Goal: Task Accomplishment & Management: Complete application form

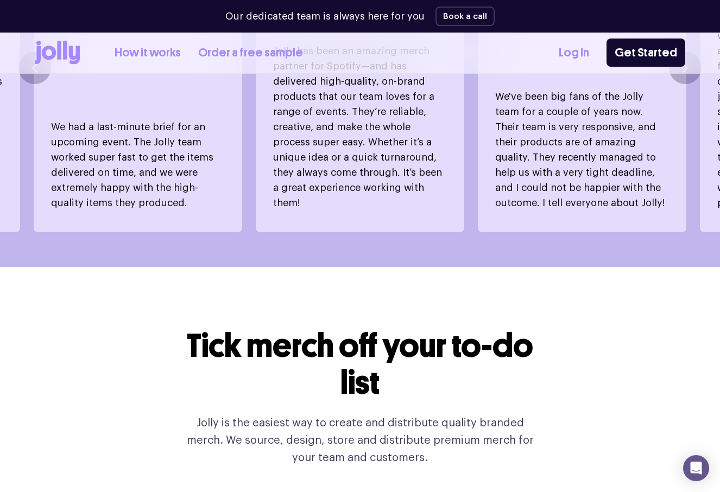
scroll to position [797, 0]
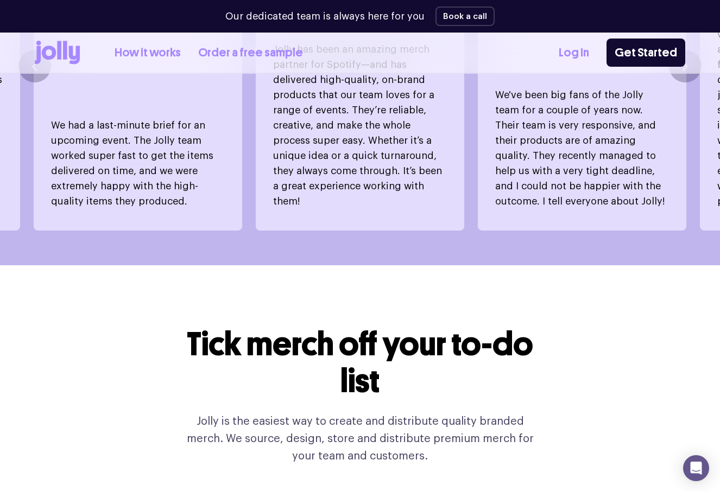
click at [166, 54] on link "How it works" at bounding box center [148, 53] width 66 height 18
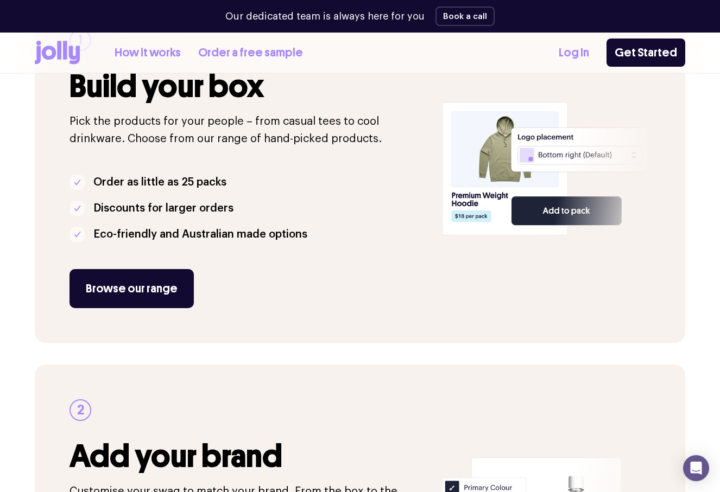
scroll to position [231, 0]
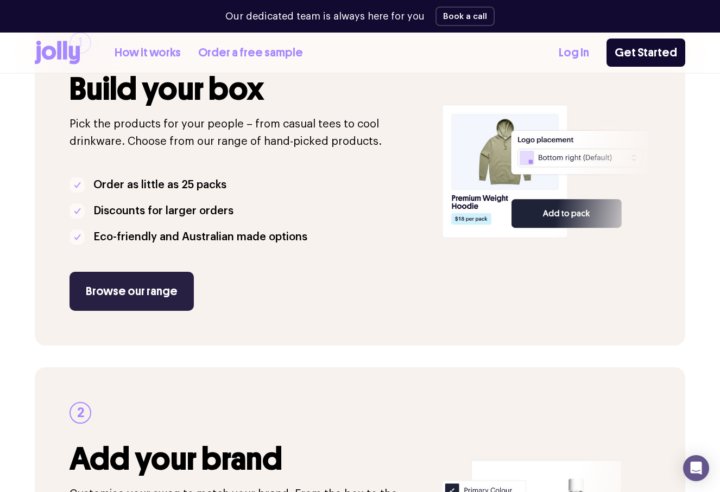
click at [135, 291] on link "Browse our range" at bounding box center [132, 291] width 124 height 39
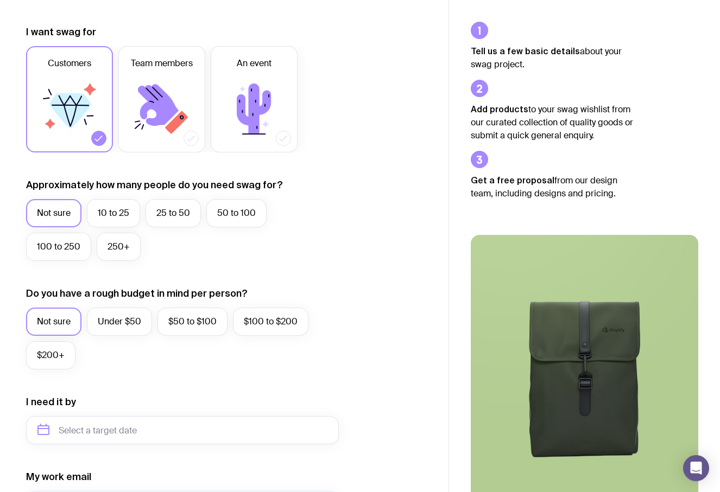
scroll to position [148, 0]
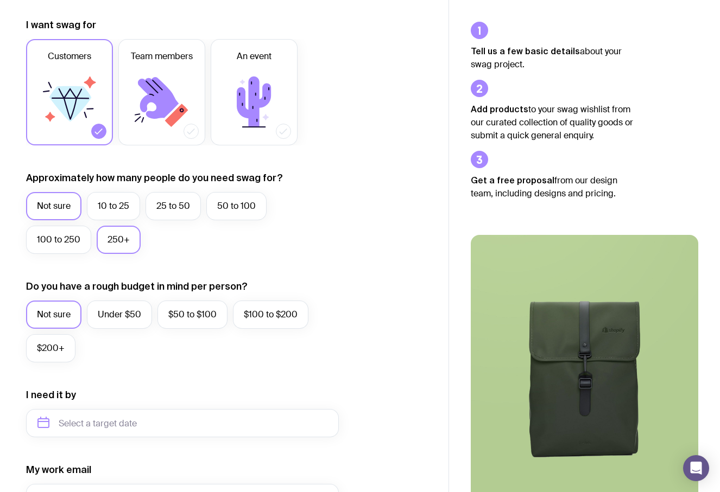
click at [113, 241] on label "250+" at bounding box center [119, 240] width 44 height 28
click at [0, 0] on input "250+" at bounding box center [0, 0] width 0 height 0
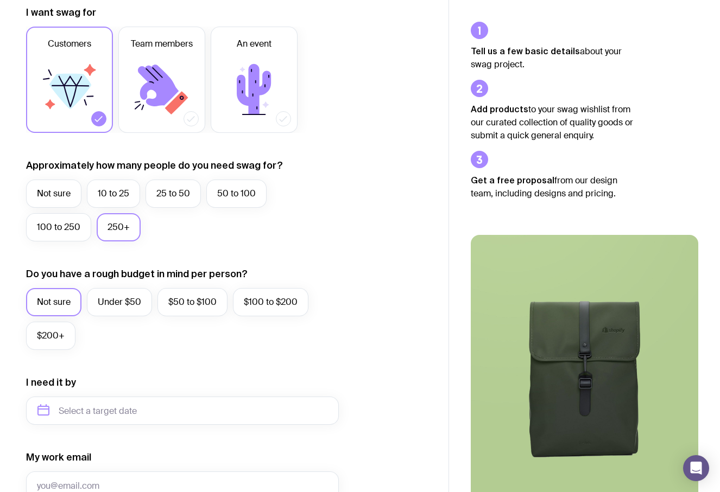
scroll to position [161, 0]
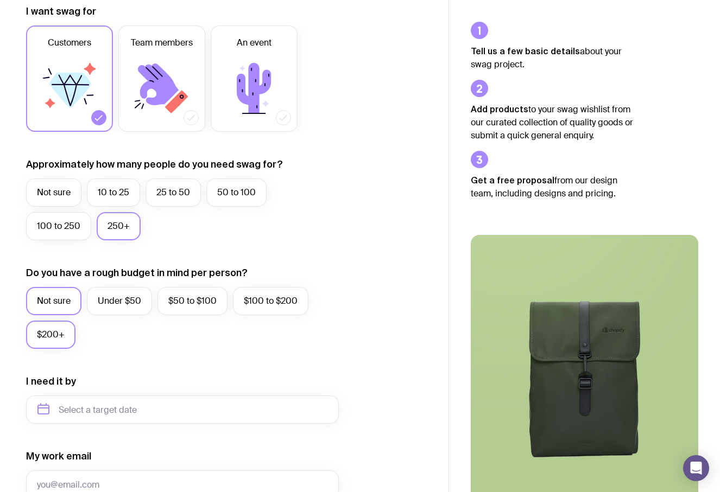
click at [60, 332] on label "$200+" at bounding box center [50, 335] width 49 height 28
click at [0, 0] on input "$200+" at bounding box center [0, 0] width 0 height 0
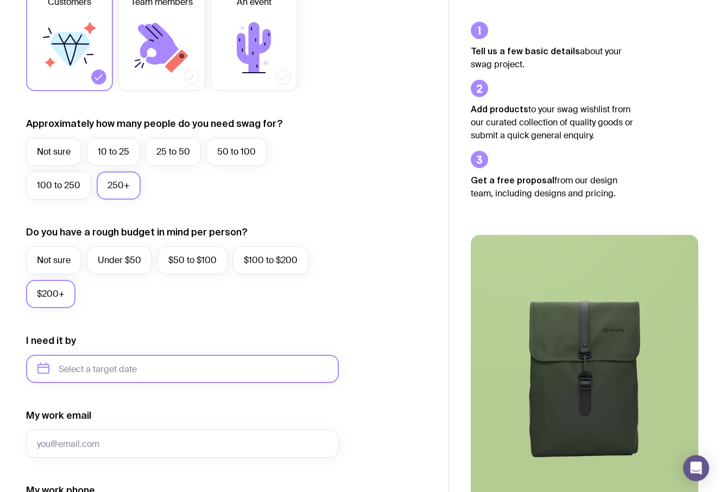
scroll to position [0, 0]
